Goal: Find specific page/section: Find specific page/section

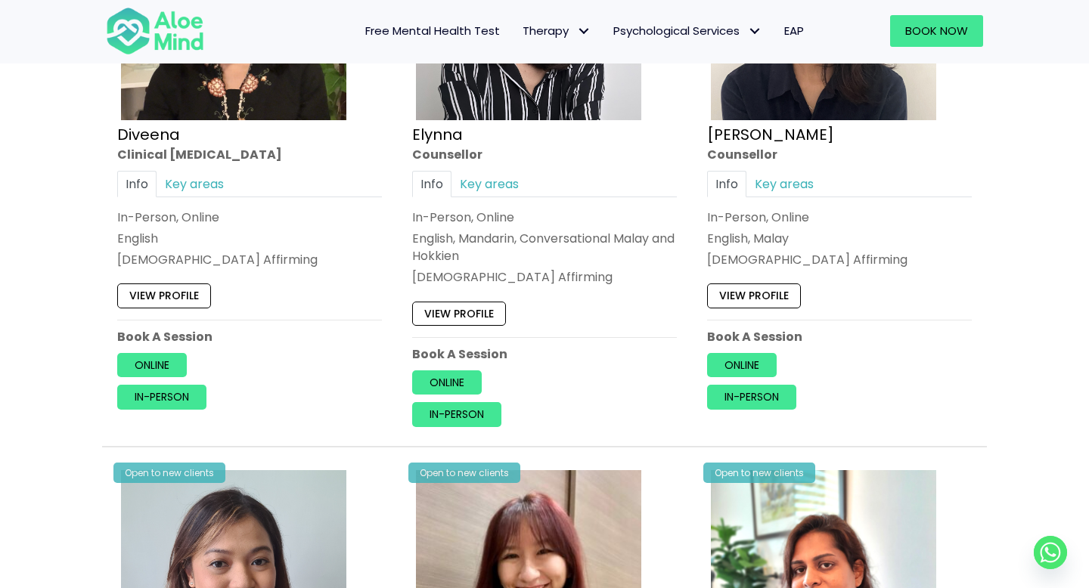
scroll to position [1524, 0]
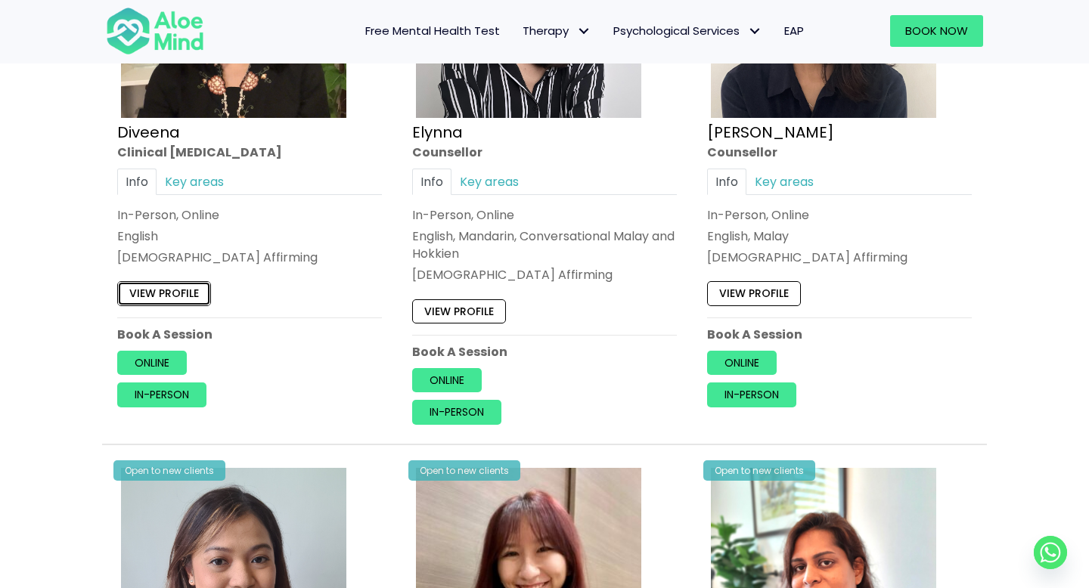
click at [183, 299] on link "View profile" at bounding box center [164, 294] width 94 height 24
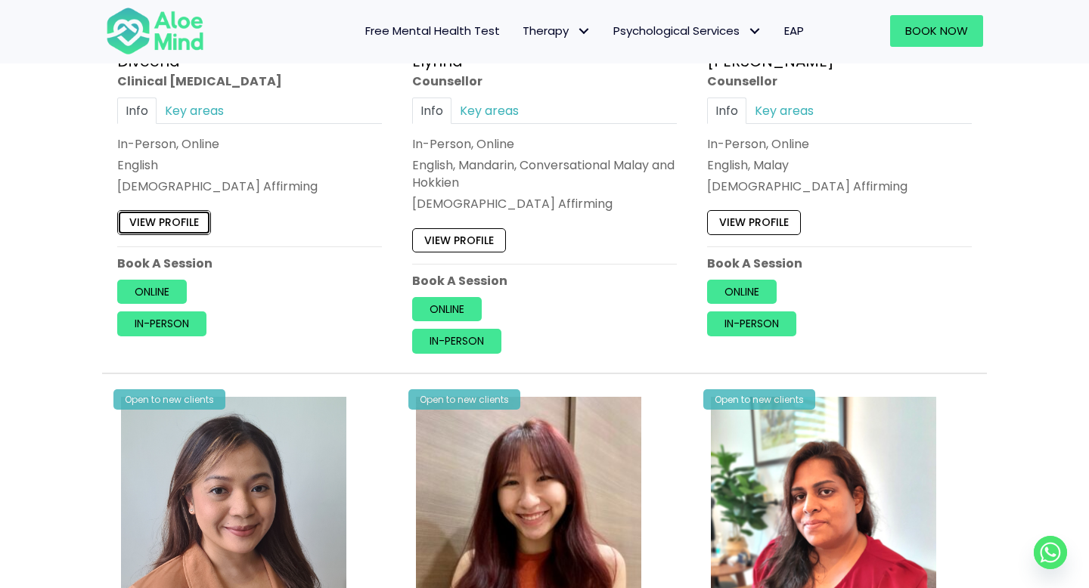
scroll to position [1602, 0]
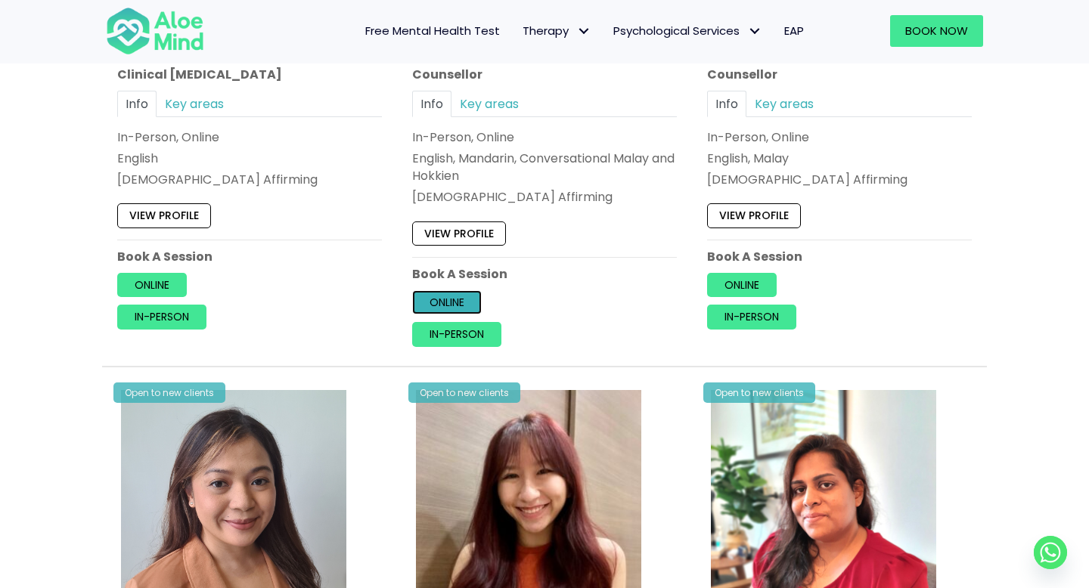
click at [455, 302] on link "Online" at bounding box center [447, 302] width 70 height 24
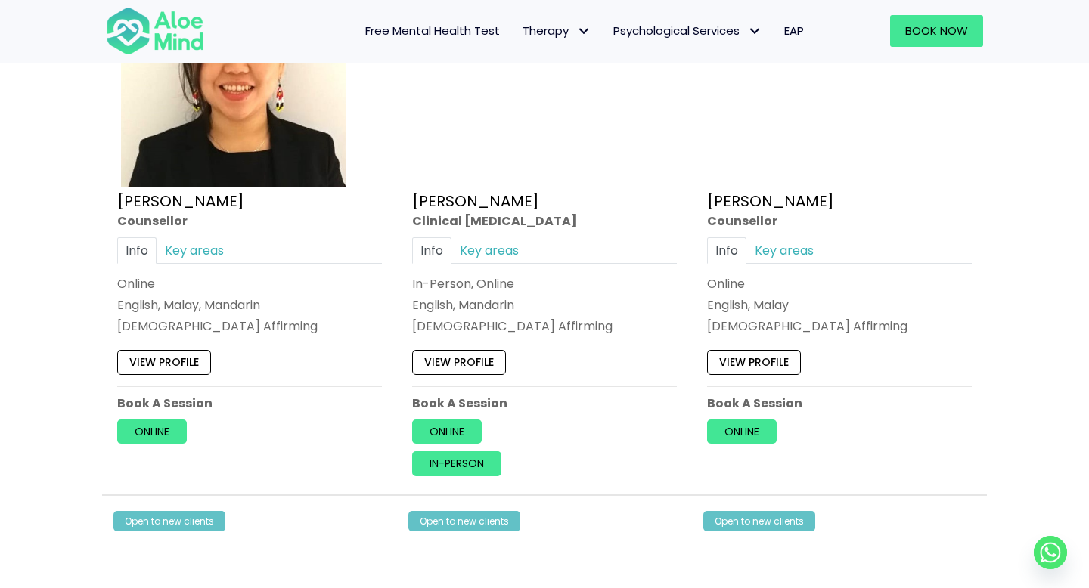
scroll to position [2610, 0]
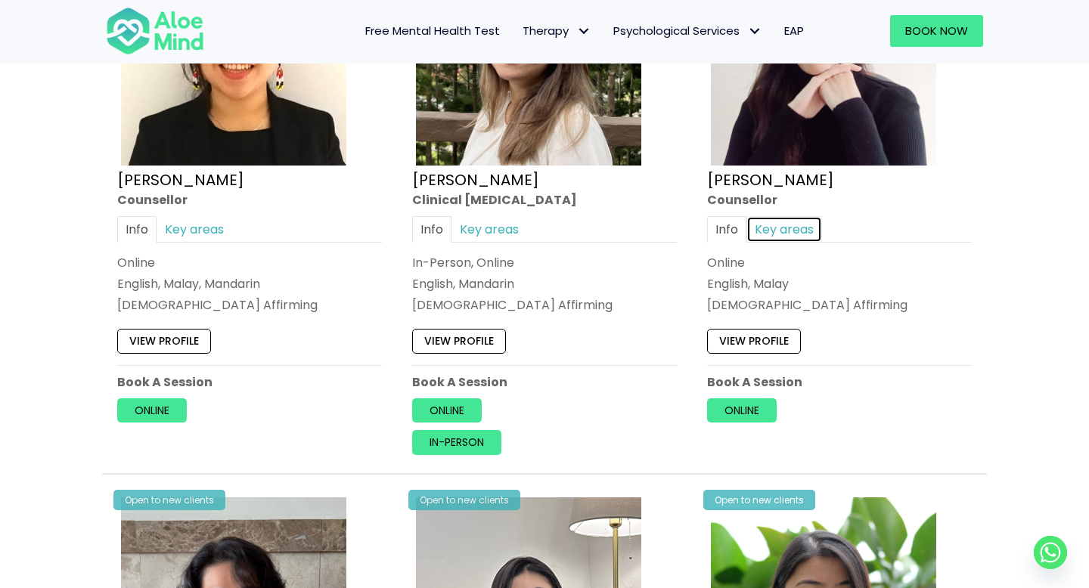
click at [772, 233] on link "Key areas" at bounding box center [785, 229] width 76 height 26
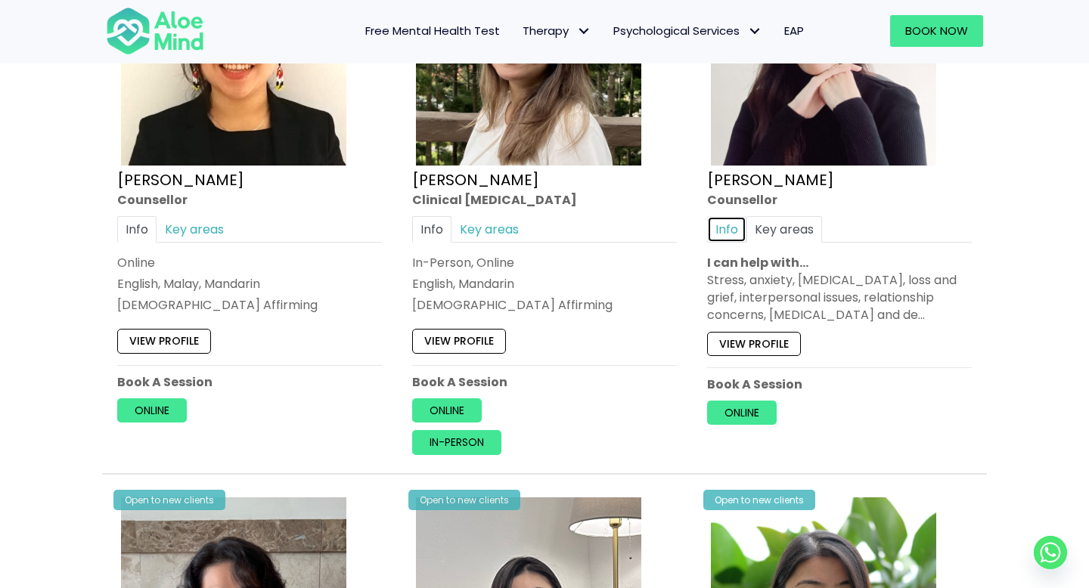
click at [725, 225] on link "Info" at bounding box center [726, 229] width 39 height 26
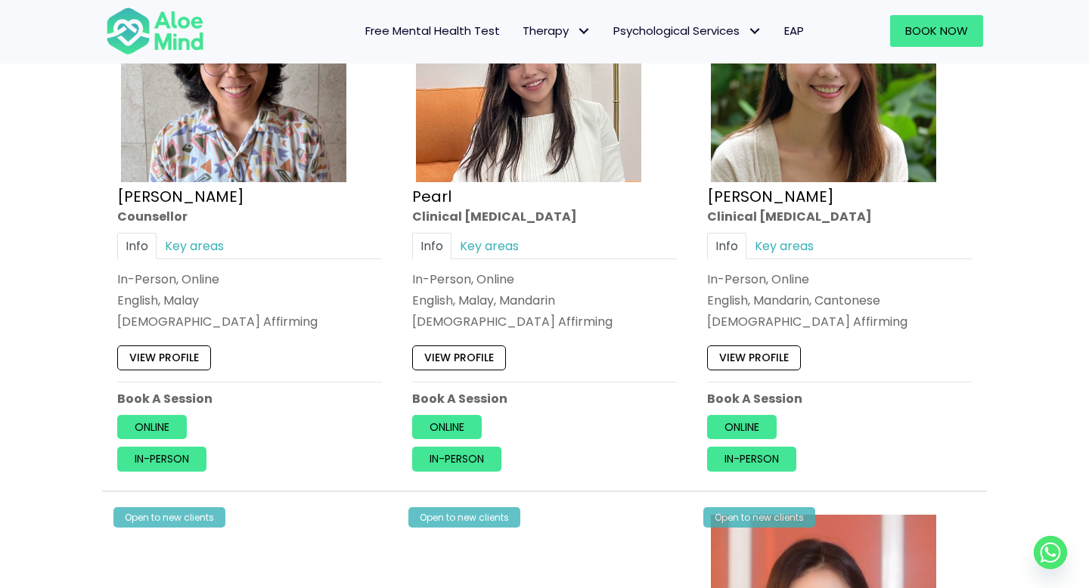
scroll to position [3155, 0]
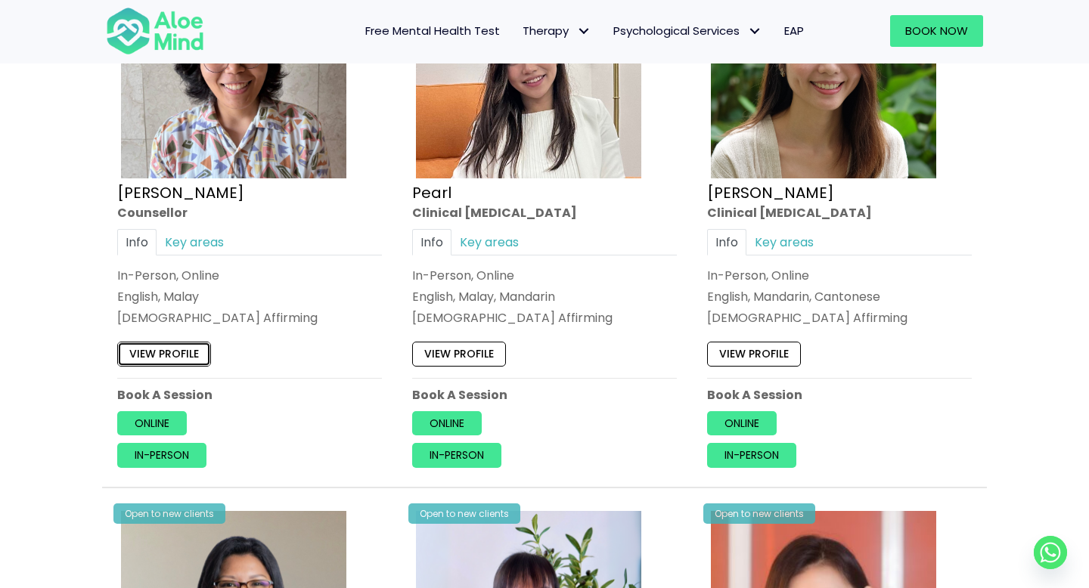
click at [170, 346] on link "View profile" at bounding box center [164, 355] width 94 height 24
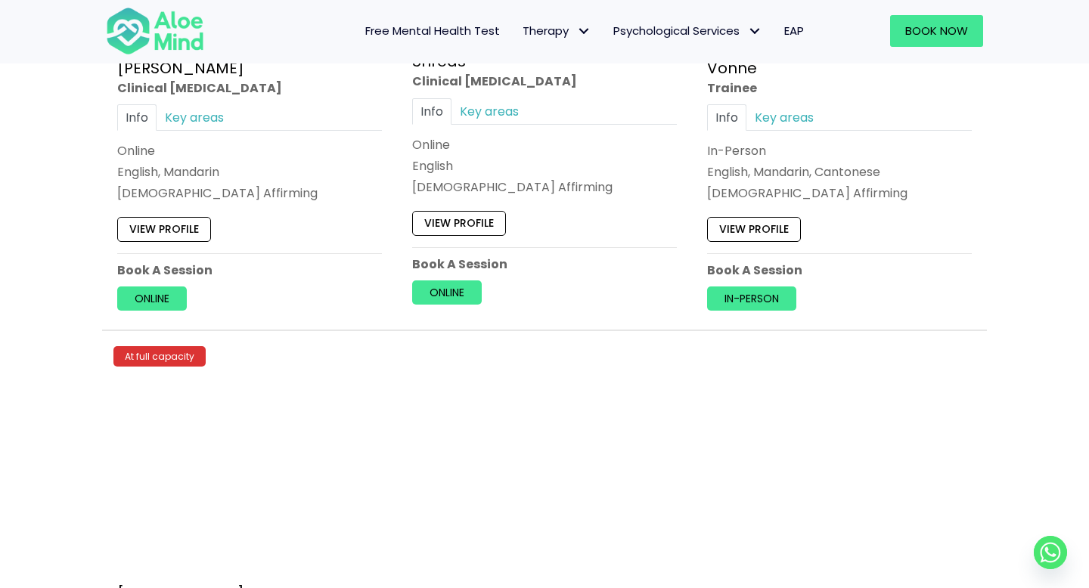
scroll to position [6109, 0]
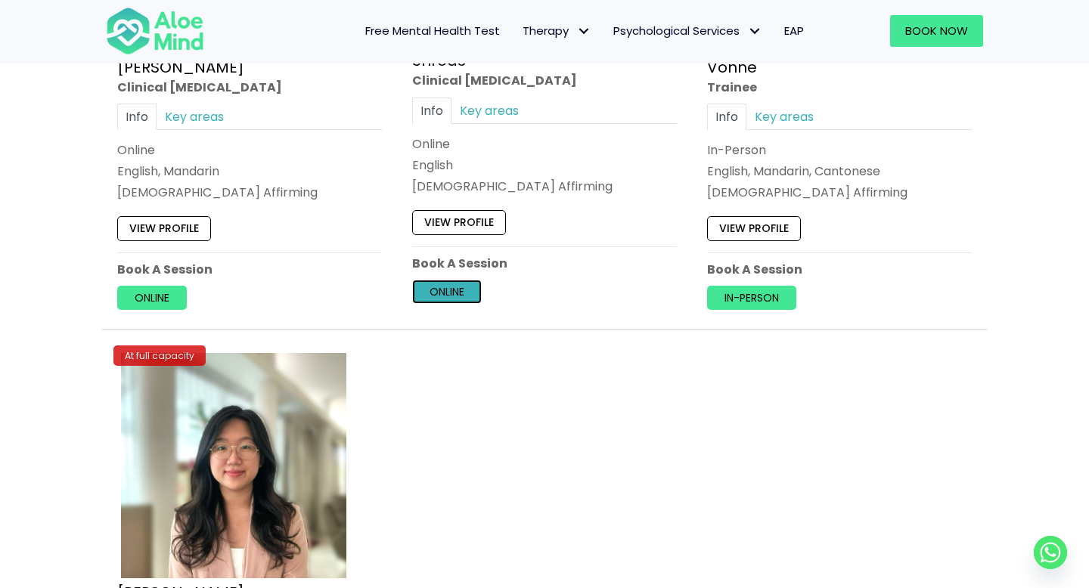
click at [461, 288] on link "Online" at bounding box center [447, 292] width 70 height 24
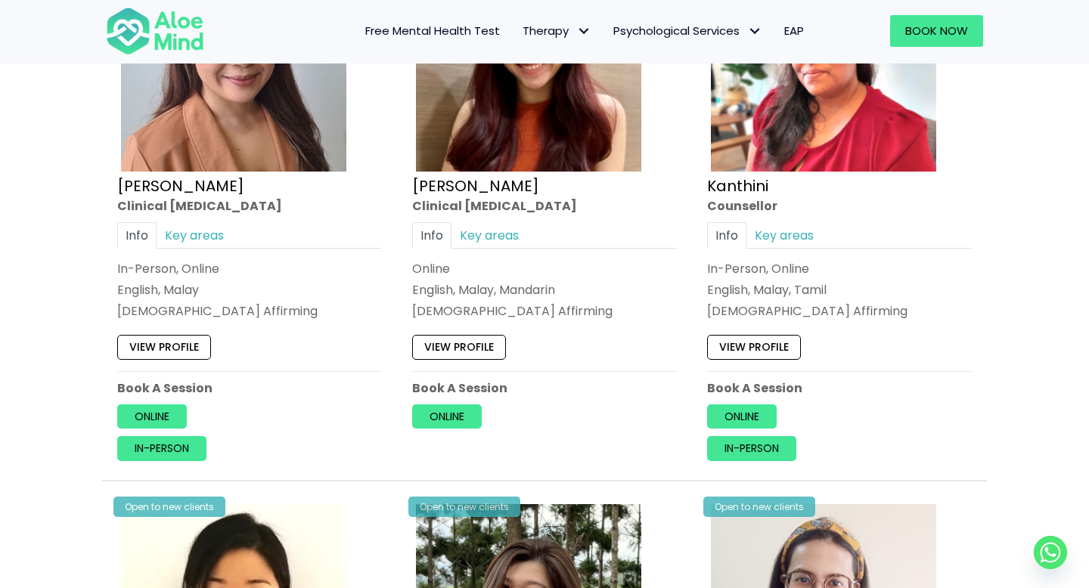
scroll to position [2047, 0]
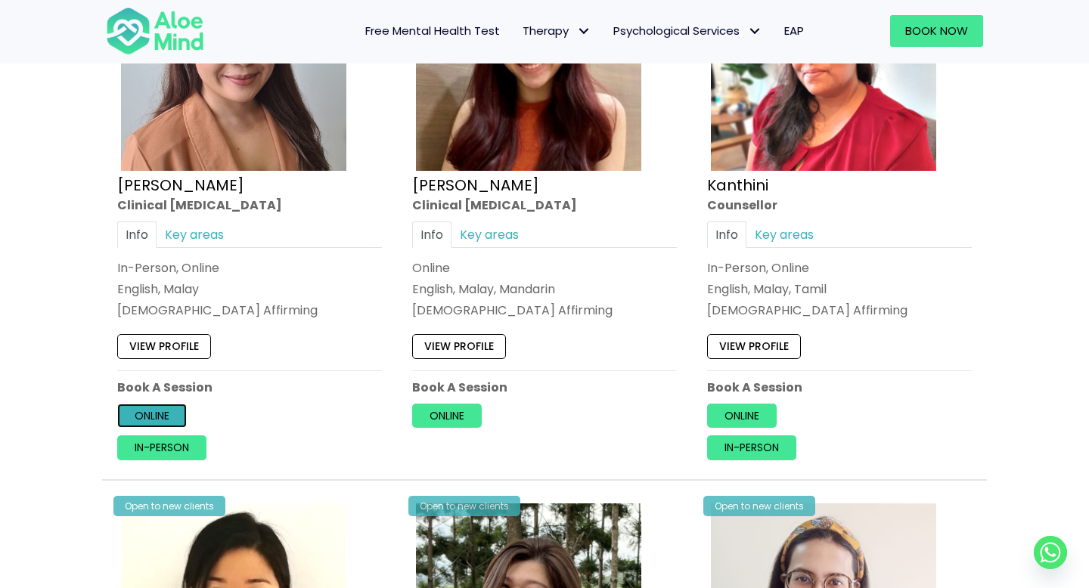
click at [172, 421] on link "Online" at bounding box center [152, 416] width 70 height 24
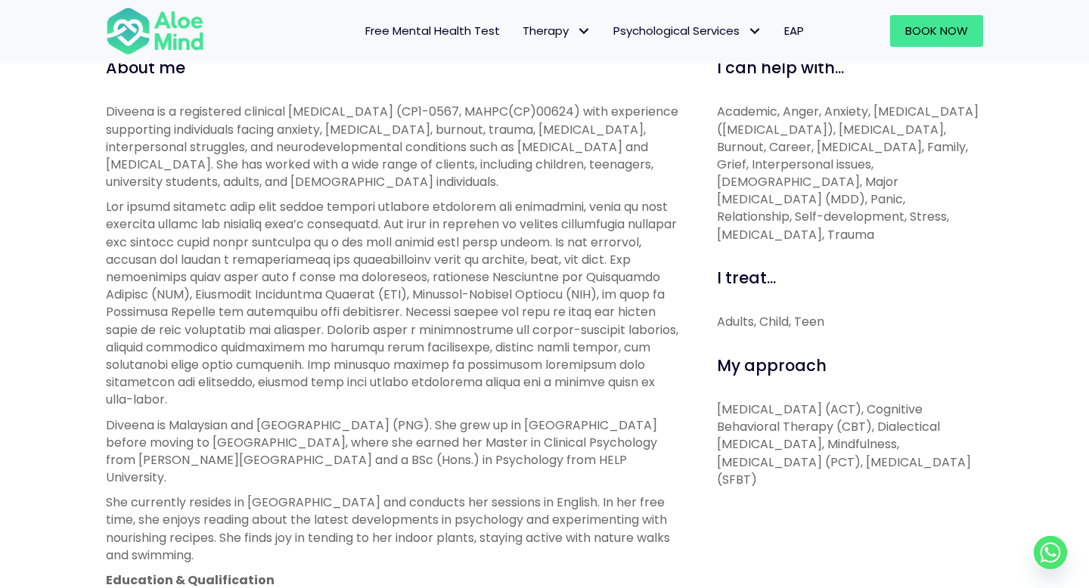
scroll to position [567, 0]
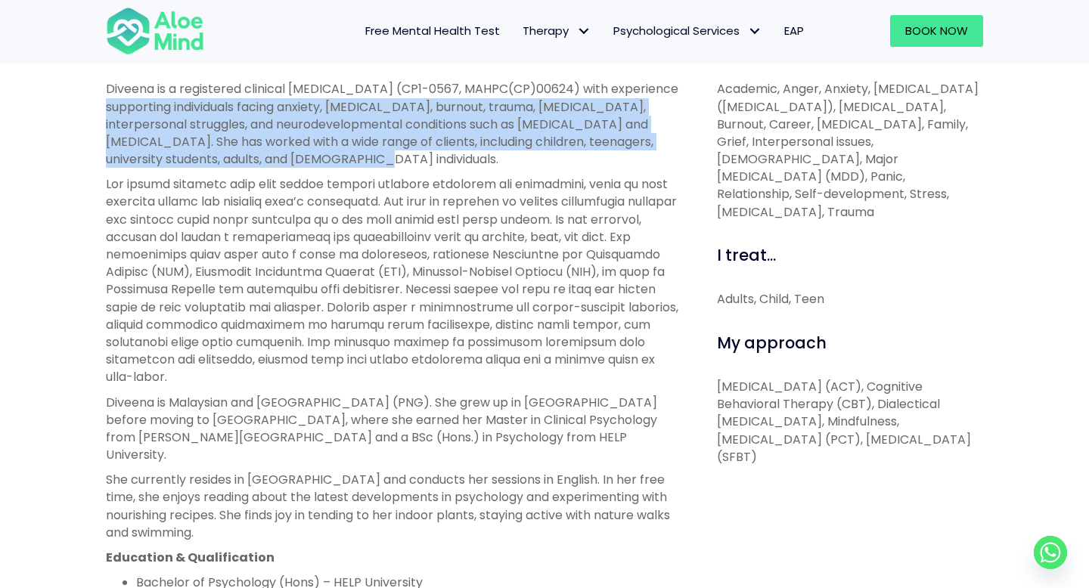
drag, startPoint x: 117, startPoint y: 104, endPoint x: 401, endPoint y: 154, distance: 288.1
click at [402, 155] on p "Diveena is a registered clinical [MEDICAL_DATA] (CP1-0567, MAHPC(CP)00624) with…" at bounding box center [394, 124] width 577 height 88
click at [413, 241] on p at bounding box center [394, 280] width 577 height 210
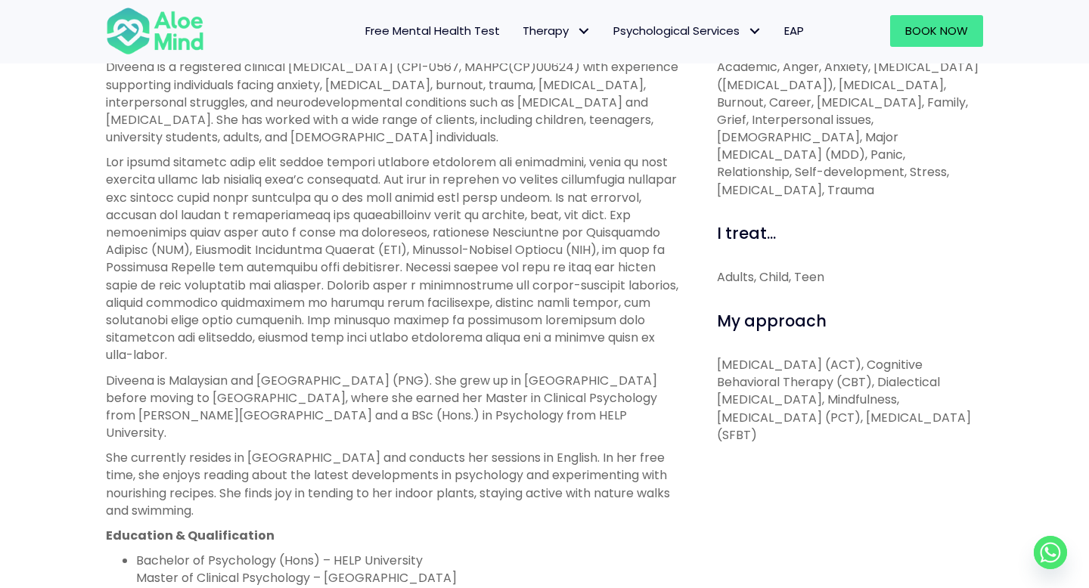
scroll to position [591, 0]
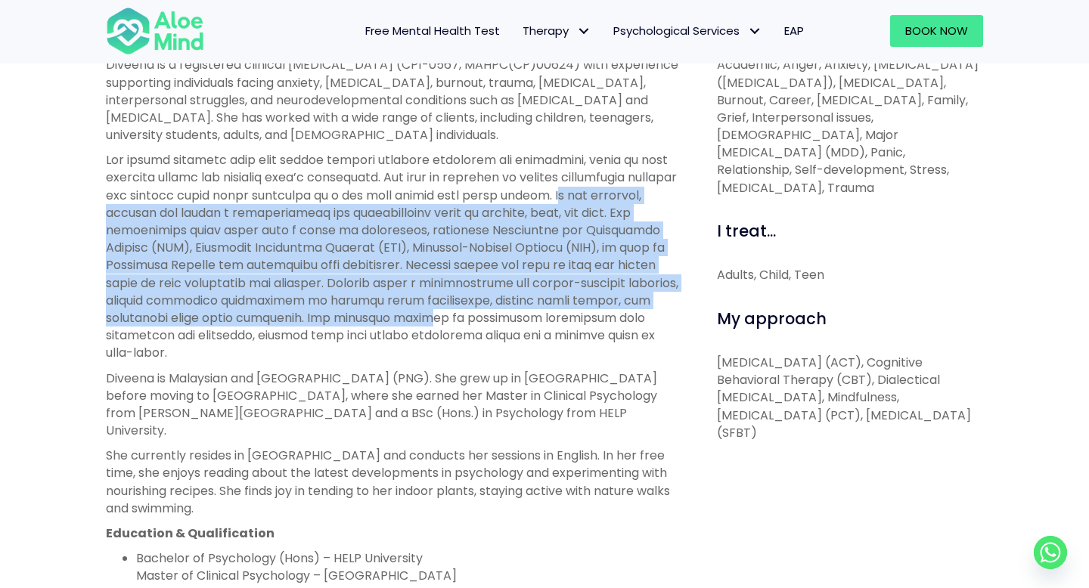
drag, startPoint x: 595, startPoint y: 196, endPoint x: 517, endPoint y: 318, distance: 144.6
click at [517, 318] on p at bounding box center [394, 256] width 577 height 210
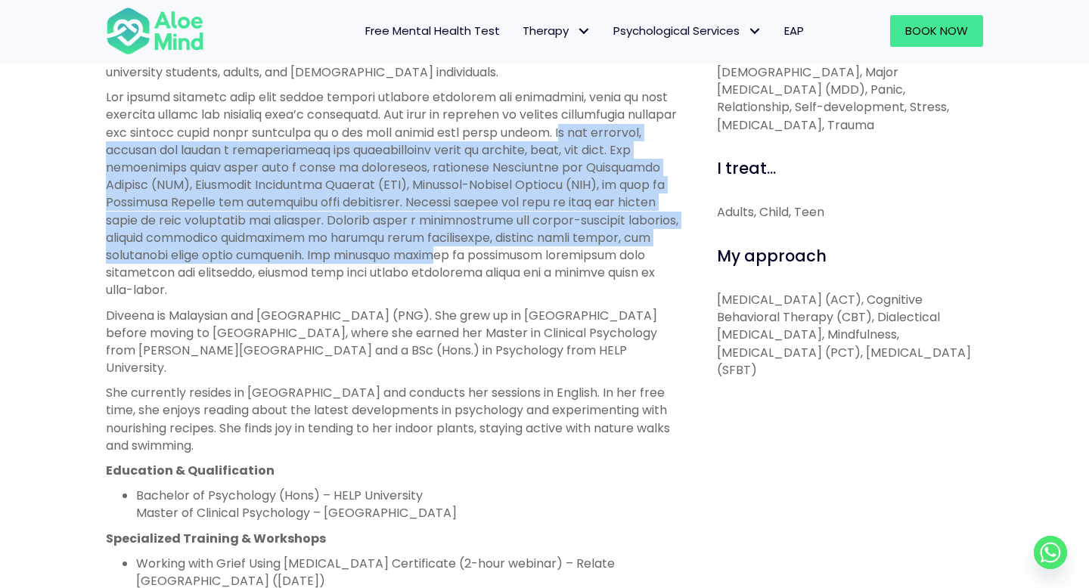
scroll to position [667, 0]
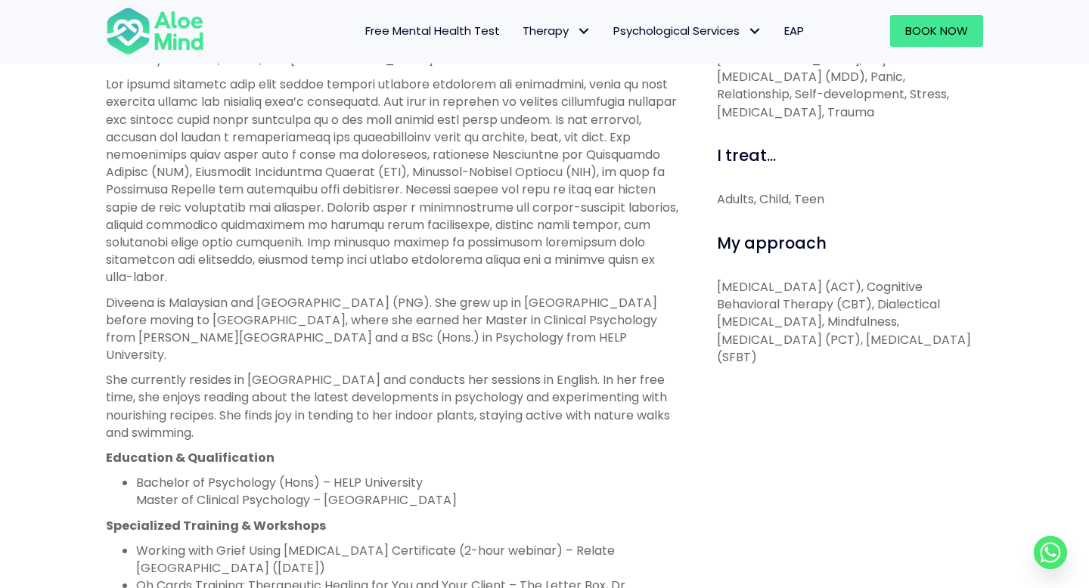
click at [567, 313] on p "Diveena is Malaysian and Papua New Guinean (PNG). She grew up in PNG before mov…" at bounding box center [394, 329] width 577 height 70
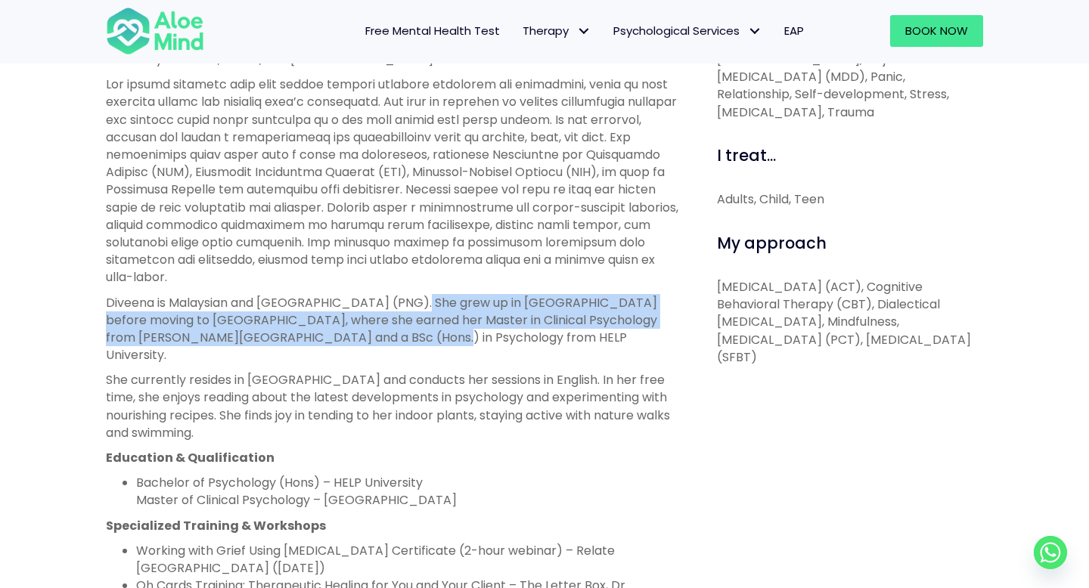
drag, startPoint x: 427, startPoint y: 304, endPoint x: 346, endPoint y: 337, distance: 87.2
click at [347, 337] on p "Diveena is Malaysian and Papua New Guinean (PNG). She grew up in PNG before mov…" at bounding box center [394, 329] width 577 height 70
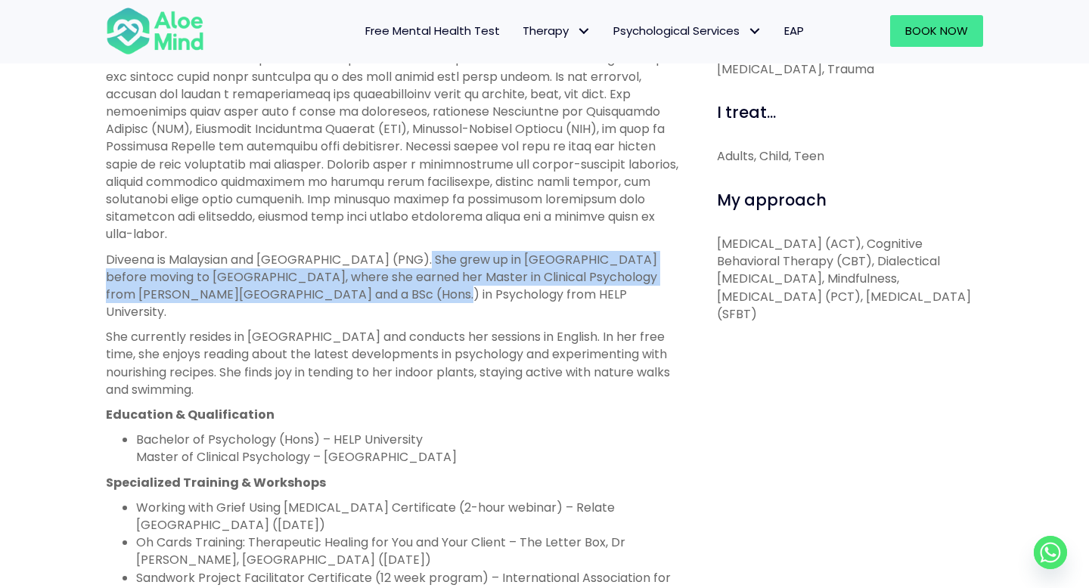
scroll to position [731, 0]
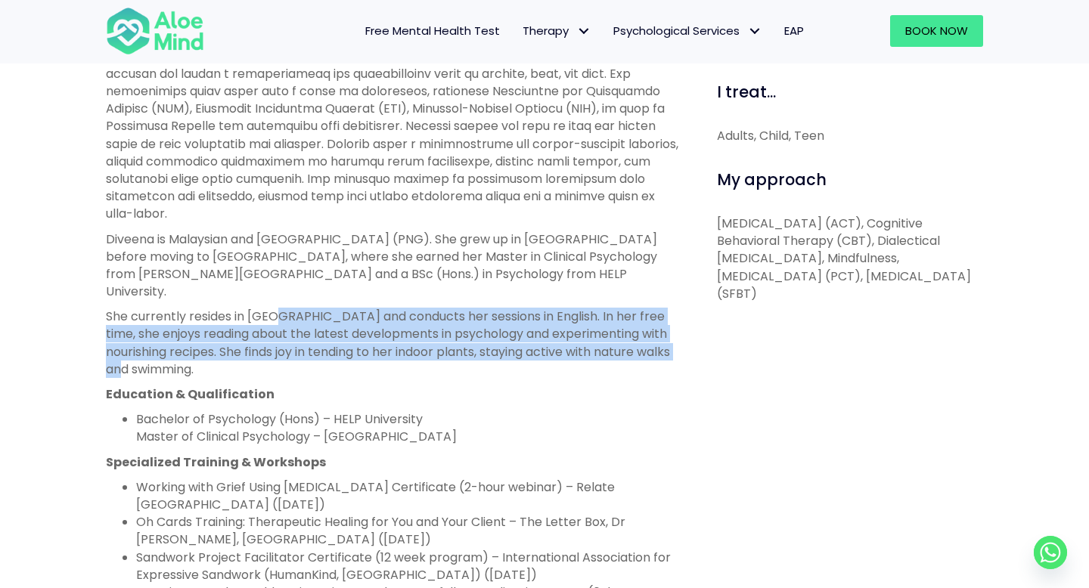
drag, startPoint x: 278, startPoint y: 293, endPoint x: 191, endPoint y: 349, distance: 102.8
click at [191, 349] on p "She currently resides in Malaysia and conducts her sessions in English. In her …" at bounding box center [394, 343] width 577 height 70
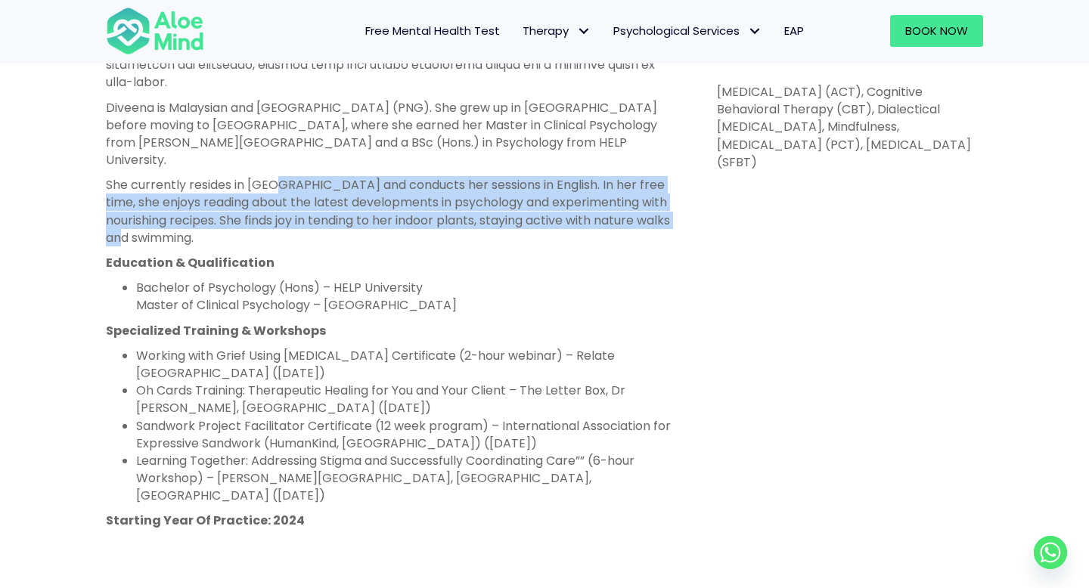
scroll to position [868, 0]
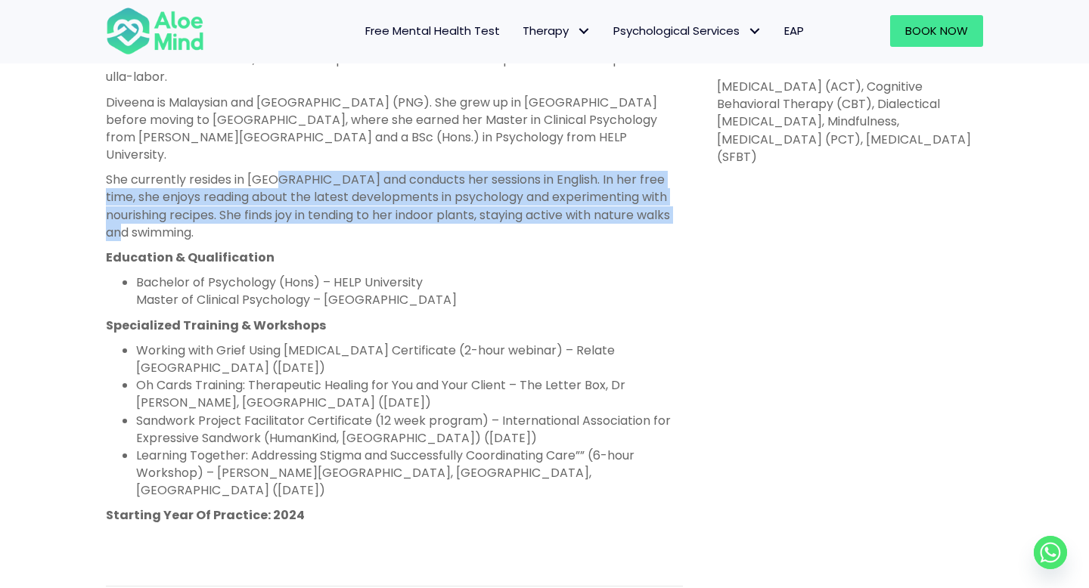
click at [228, 181] on p "She currently resides in Malaysia and conducts her sessions in English. In her …" at bounding box center [394, 206] width 577 height 70
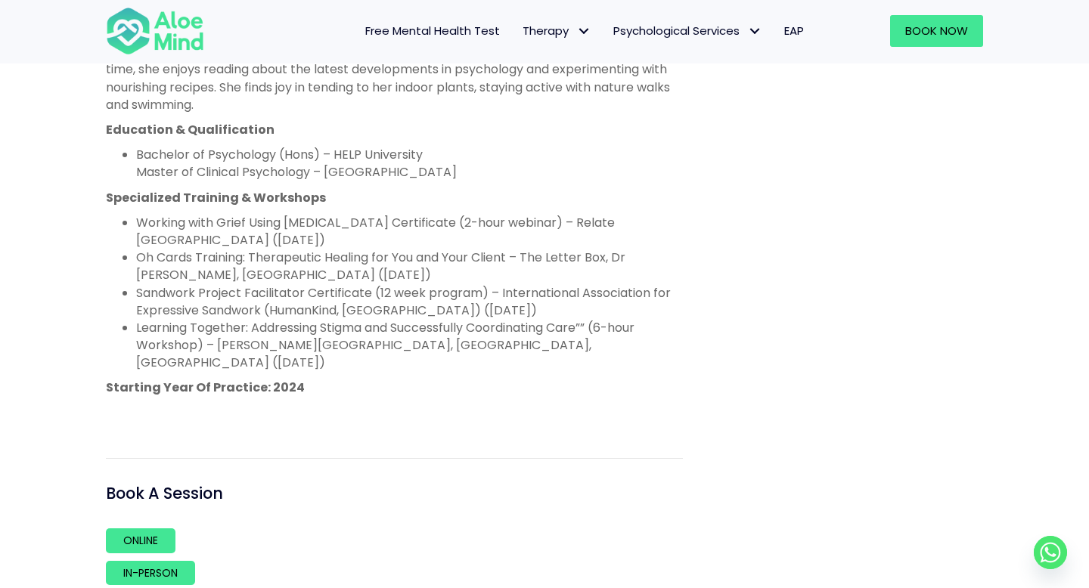
scroll to position [1029, 0]
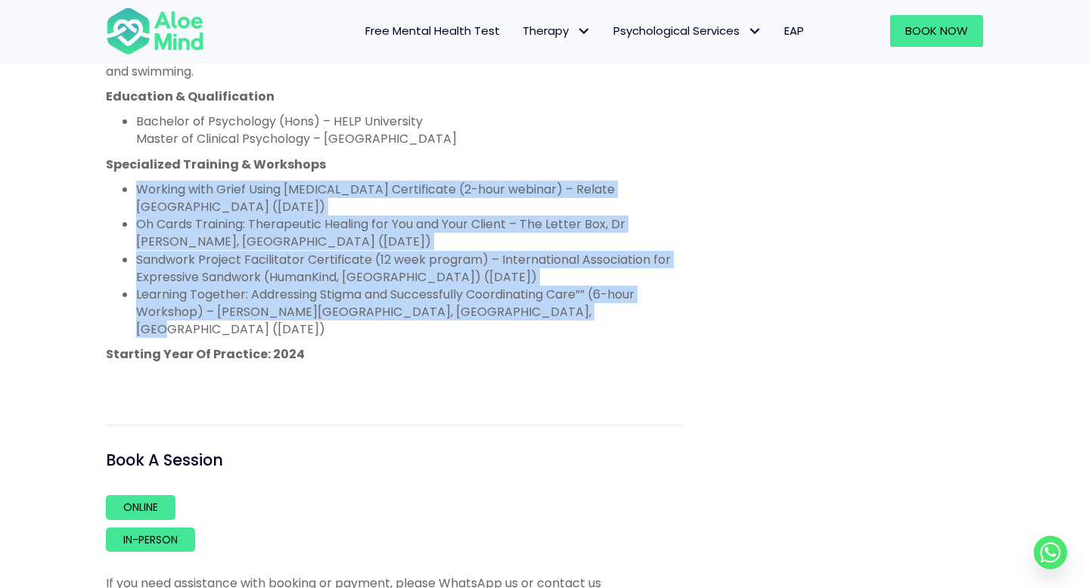
drag, startPoint x: 138, startPoint y: 175, endPoint x: 573, endPoint y: 292, distance: 450.2
click at [573, 292] on ul "Working with Grief Using Acceptance and Commitment Therapy Certificate (2-hour …" at bounding box center [394, 260] width 577 height 158
click at [573, 292] on li "Learning Together: Addressing Stigma and Successfully Coordinating Care”” (6-ho…" at bounding box center [409, 312] width 547 height 53
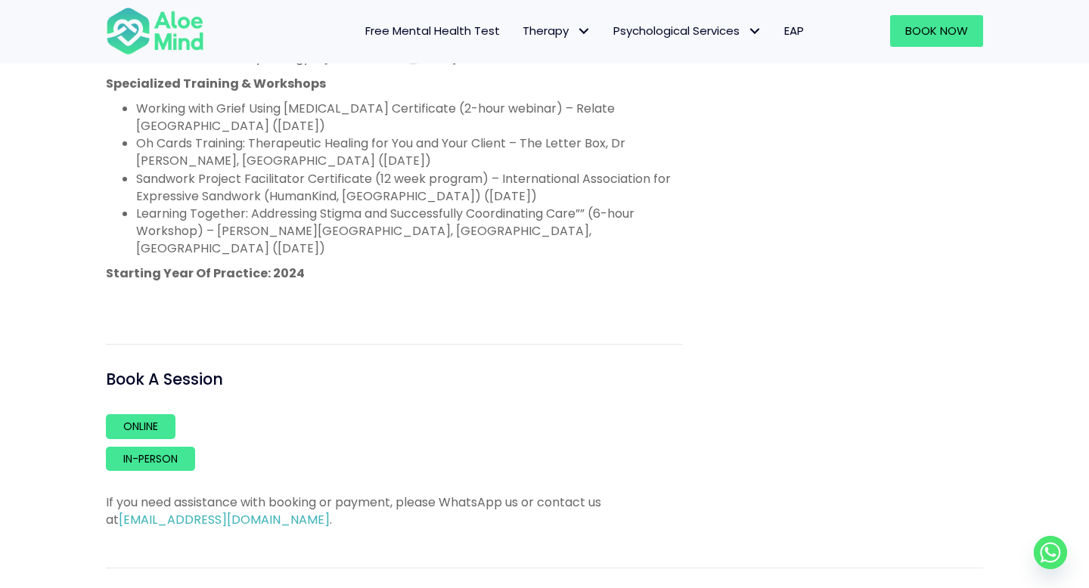
scroll to position [1109, 0]
click at [161, 415] on link "Online" at bounding box center [141, 427] width 70 height 24
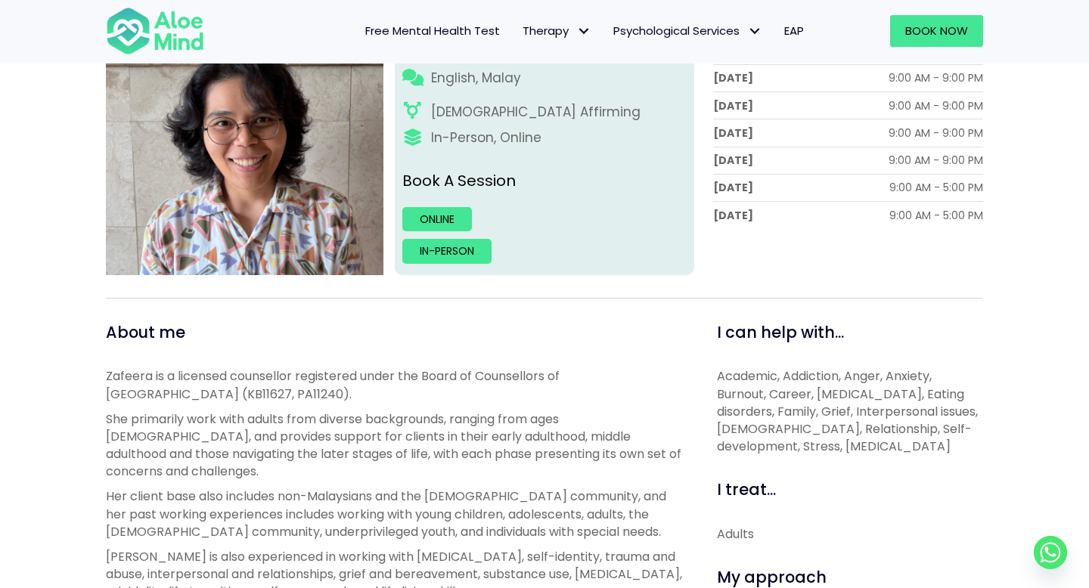
scroll to position [227, 0]
